Goal: Information Seeking & Learning: Learn about a topic

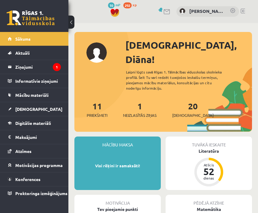
click at [16, 69] on legend "Ziņojumi 1" at bounding box center [38, 67] width 46 height 14
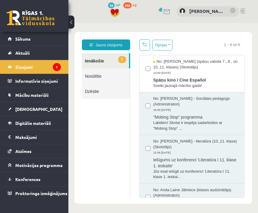
click at [213, 72] on div "No: Signe Sirmā (spāņu valoda 7., 8., un 10.,11. klases) (Skolotājs) 13:00 10/0…" at bounding box center [195, 67] width 85 height 17
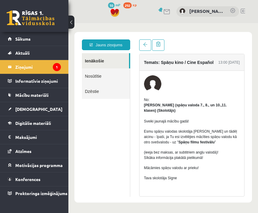
click at [15, 122] on link "Digitālie materiāli" at bounding box center [34, 123] width 53 height 14
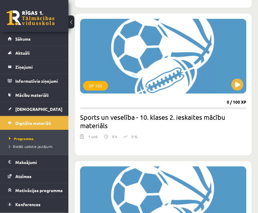
scroll to position [659, 0]
click at [235, 85] on button at bounding box center [237, 85] width 12 height 12
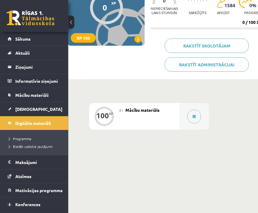
scroll to position [76, 16]
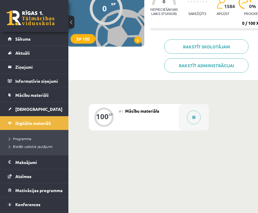
click at [193, 119] on icon at bounding box center [193, 118] width 3 height 4
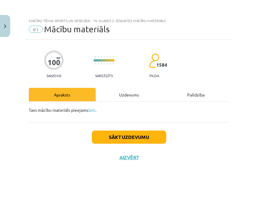
click at [141, 96] on div "Uzdevums" at bounding box center [129, 94] width 67 height 13
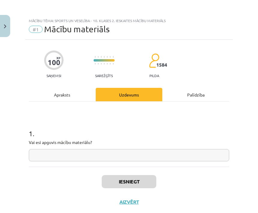
click at [120, 156] on input "text" at bounding box center [129, 155] width 200 height 12
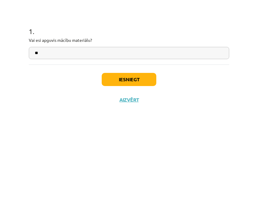
type input "**"
click at [148, 175] on button "Iesniegt" at bounding box center [129, 181] width 54 height 13
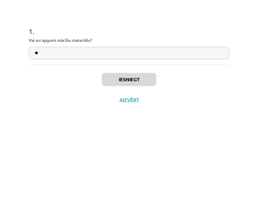
scroll to position [79, 16]
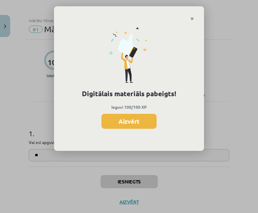
click at [148, 122] on button "Aizvērt" at bounding box center [128, 121] width 55 height 15
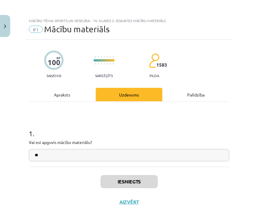
click at [56, 93] on div "Apraksts" at bounding box center [62, 94] width 67 height 13
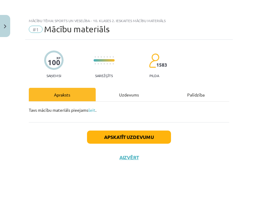
click at [131, 91] on div "Uzdevums" at bounding box center [129, 94] width 67 height 13
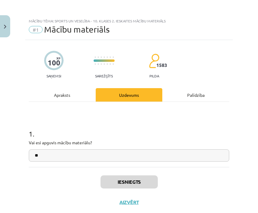
click at [3, 24] on button "Close" at bounding box center [5, 26] width 10 height 22
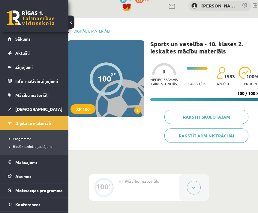
click at [16, 125] on span "Digitālie materiāli" at bounding box center [33, 123] width 36 height 5
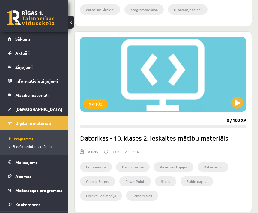
scroll to position [1454, 0]
click at [237, 108] on button at bounding box center [237, 103] width 12 height 12
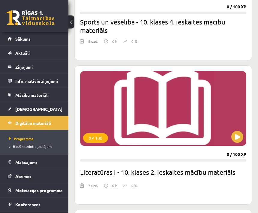
scroll to position [755, 0]
click at [235, 139] on button at bounding box center [237, 137] width 12 height 12
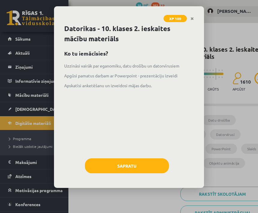
click at [156, 164] on button "Sapratu" at bounding box center [127, 166] width 84 height 15
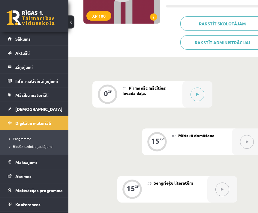
click at [198, 95] on icon at bounding box center [197, 95] width 3 height 4
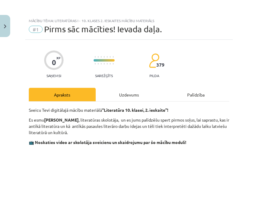
click at [135, 94] on div "Uzdevums" at bounding box center [129, 94] width 67 height 13
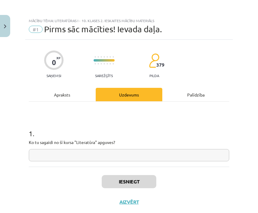
click at [82, 95] on div "Apraksts" at bounding box center [62, 94] width 67 height 13
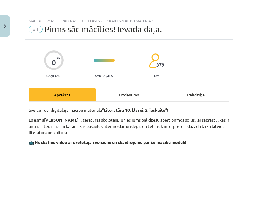
click at [148, 88] on div "Uzdevums" at bounding box center [129, 94] width 67 height 13
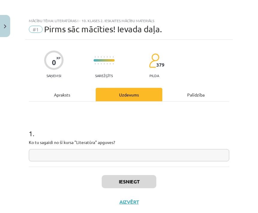
click at [81, 91] on div "Apraksts" at bounding box center [62, 94] width 67 height 13
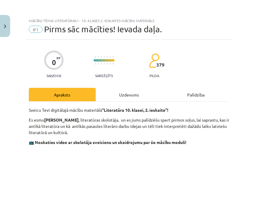
click at [28, 15] on div "Mācību tēma: Literatūras i - 10. klases 2. ieskaites mācību materiāls #1 Pirms …" at bounding box center [128, 27] width 207 height 25
click at [5, 28] on img "Close" at bounding box center [5, 27] width 2 height 4
click at [9, 38] on link "Sākums" at bounding box center [34, 39] width 53 height 14
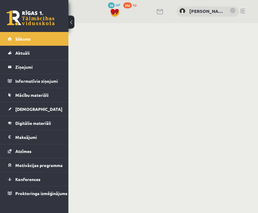
click at [17, 41] on link "Sākums" at bounding box center [34, 39] width 53 height 14
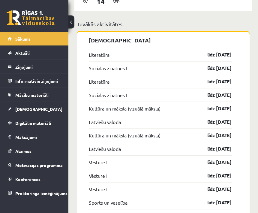
scroll to position [657, 0]
click at [14, 81] on link "Informatīvie ziņojumi 0" at bounding box center [34, 81] width 53 height 14
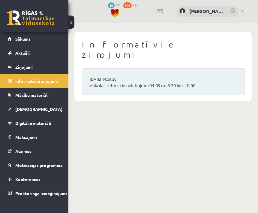
click at [12, 110] on link "[DEMOGRAPHIC_DATA]" at bounding box center [34, 109] width 53 height 14
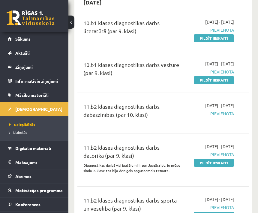
scroll to position [960, 0]
